Goal: Information Seeking & Learning: Learn about a topic

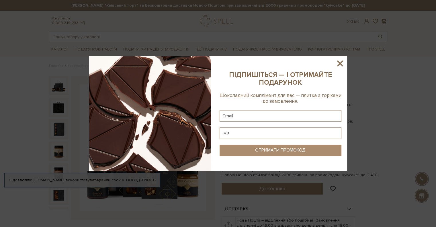
click at [340, 62] on icon at bounding box center [340, 63] width 10 height 10
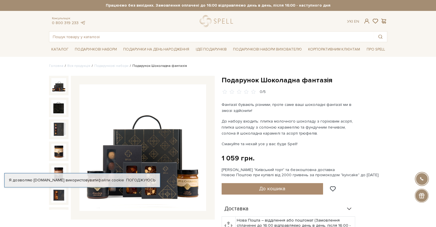
click at [123, 155] on img at bounding box center [142, 147] width 127 height 127
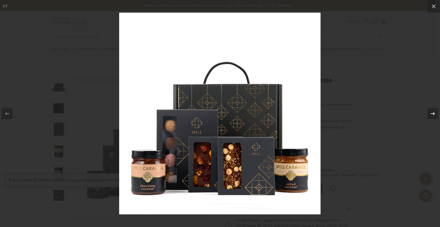
click at [433, 111] on icon at bounding box center [433, 113] width 7 height 7
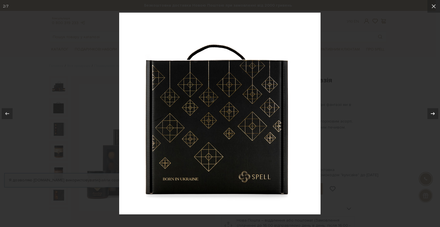
click at [433, 111] on icon at bounding box center [433, 113] width 7 height 7
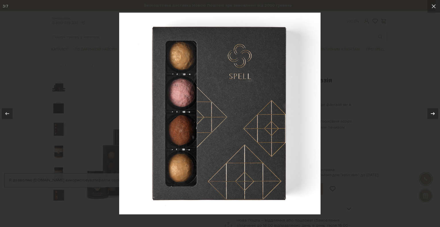
click at [433, 111] on icon at bounding box center [433, 113] width 7 height 7
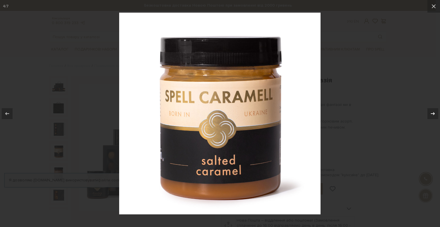
click at [433, 111] on icon at bounding box center [433, 113] width 7 height 7
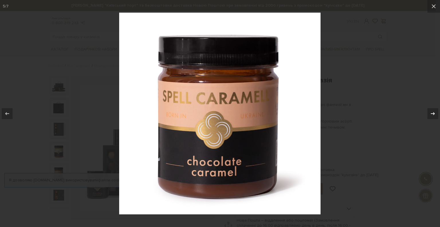
click at [433, 111] on icon at bounding box center [433, 113] width 7 height 7
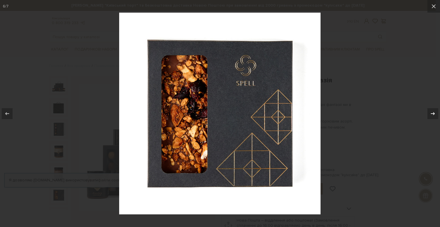
click at [433, 111] on icon at bounding box center [433, 113] width 7 height 7
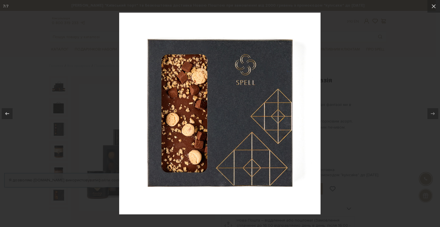
click at [395, 94] on div at bounding box center [220, 113] width 440 height 227
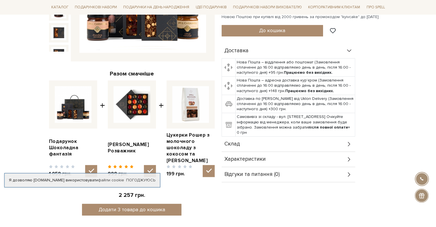
scroll to position [158, 0]
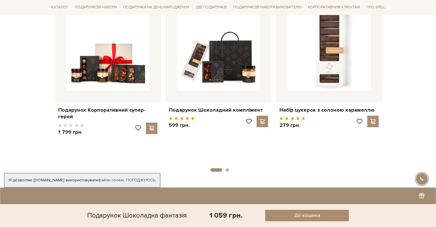
scroll to position [462, 0]
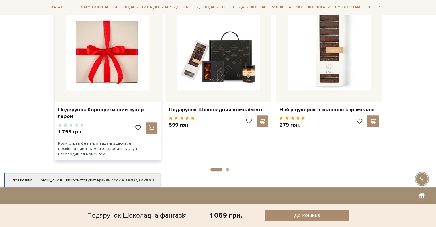
click at [146, 60] on img at bounding box center [107, 48] width 83 height 83
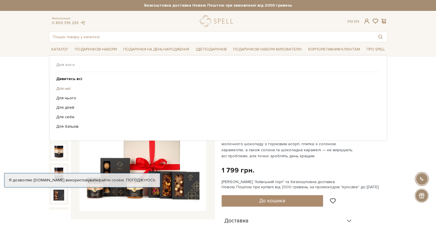
click at [67, 88] on link "Для неї" at bounding box center [216, 88] width 320 height 5
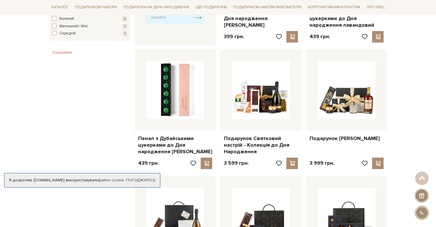
scroll to position [314, 0]
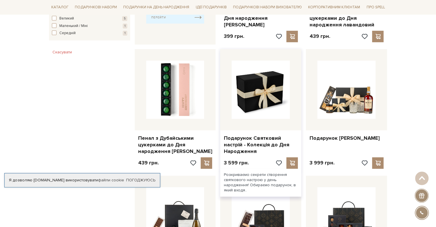
click at [257, 107] on img at bounding box center [261, 90] width 58 height 58
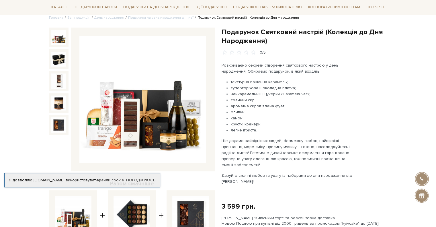
scroll to position [48, 0]
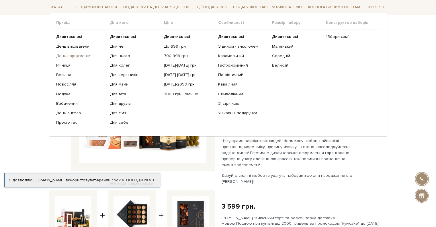
click at [71, 56] on link "День народження" at bounding box center [81, 55] width 50 height 5
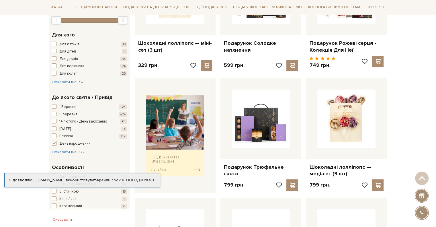
scroll to position [156, 0]
click at [62, 82] on span "Показати ще 7" at bounding box center [68, 81] width 32 height 5
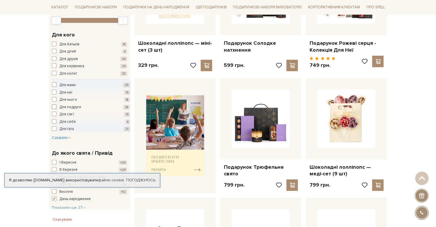
click at [54, 106] on span "button" at bounding box center [54, 106] width 5 height 5
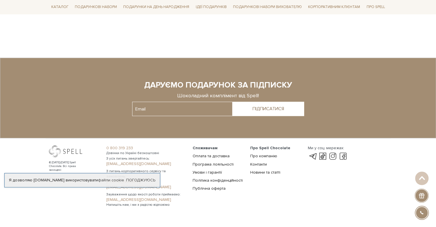
scroll to position [1047, 0]
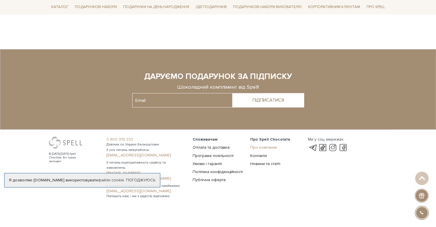
click at [260, 147] on link "Про компанію" at bounding box center [263, 147] width 27 height 5
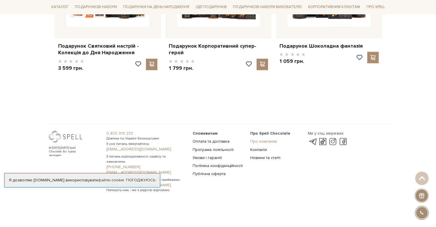
scroll to position [966, 0]
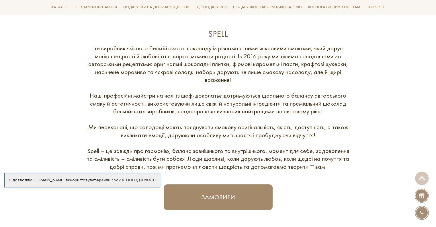
scroll to position [244, 0]
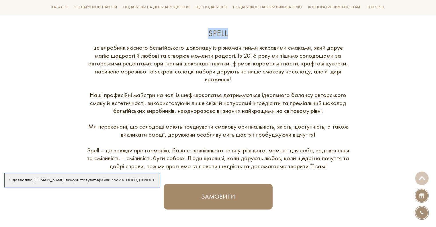
drag, startPoint x: 207, startPoint y: 32, endPoint x: 241, endPoint y: 33, distance: 34.7
click at [241, 33] on div "Spell" at bounding box center [218, 33] width 264 height 11
copy div "Spell"
